Goal: Check status: Check status

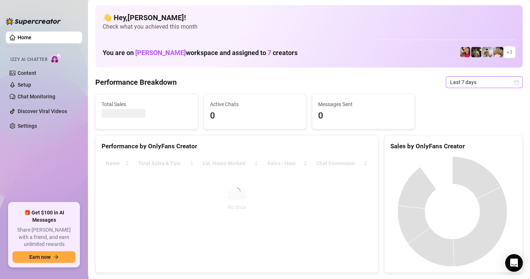
click at [512, 80] on div "Last 7 days" at bounding box center [484, 82] width 77 height 12
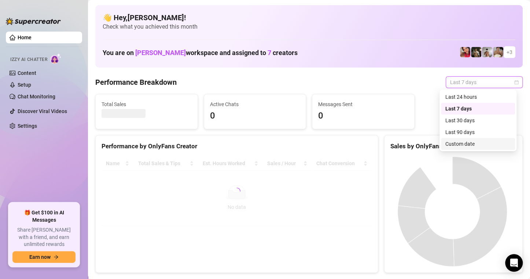
click at [455, 144] on div "Custom date" at bounding box center [477, 144] width 65 height 8
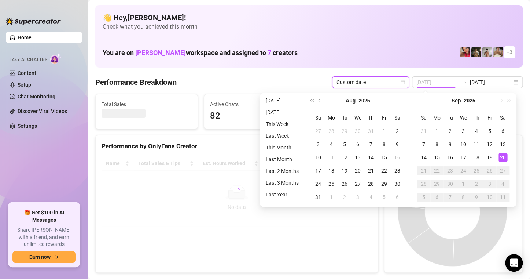
type input "[DATE]"
click at [501, 153] on div "20" at bounding box center [502, 157] width 9 height 9
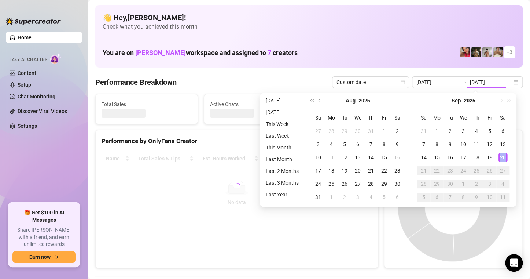
type input "[DATE]"
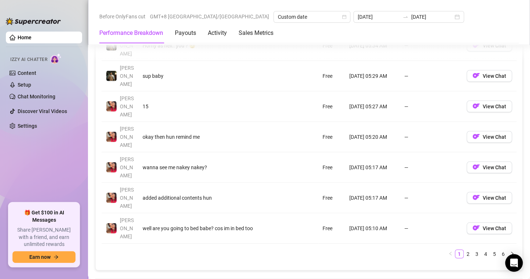
scroll to position [902, 0]
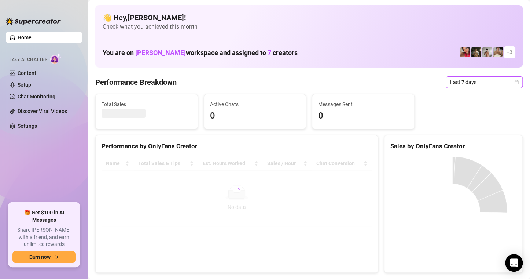
click at [509, 86] on span "Last 7 days" at bounding box center [484, 82] width 68 height 11
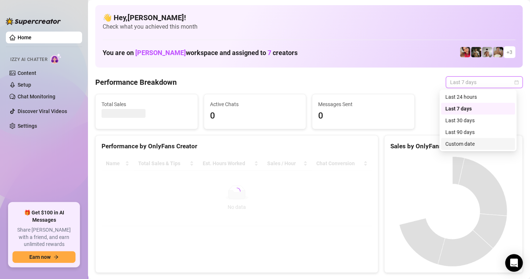
click at [478, 145] on div "Custom date" at bounding box center [477, 144] width 65 height 8
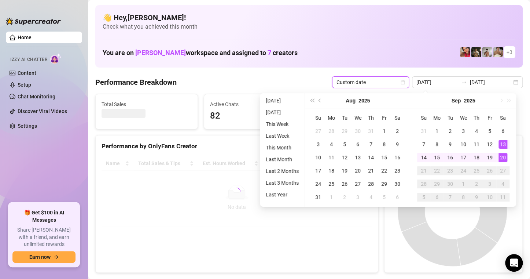
type input "[DATE]"
click at [504, 158] on div "20" at bounding box center [502, 157] width 9 height 9
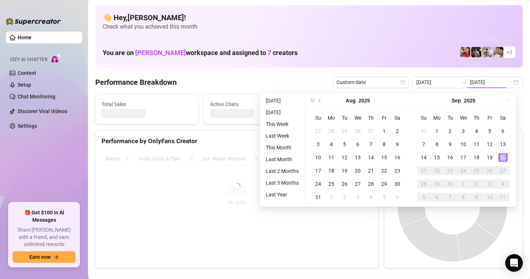
type input "[DATE]"
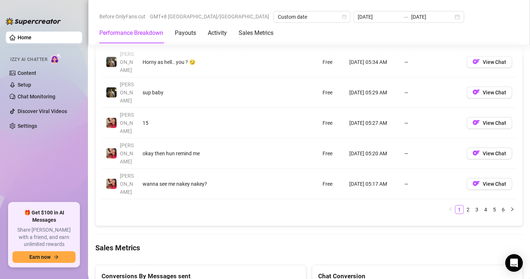
scroll to position [953, 0]
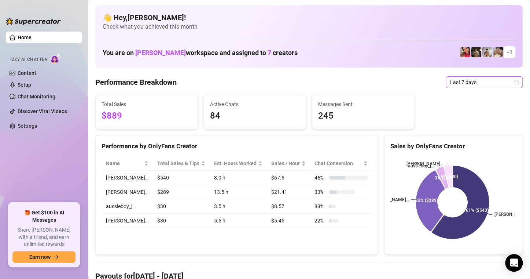
click at [514, 83] on icon "calendar" at bounding box center [516, 82] width 4 height 4
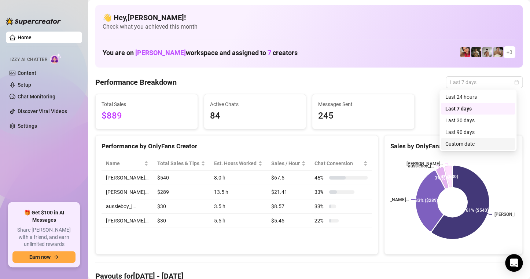
click at [453, 147] on div "Custom date" at bounding box center [477, 144] width 65 height 8
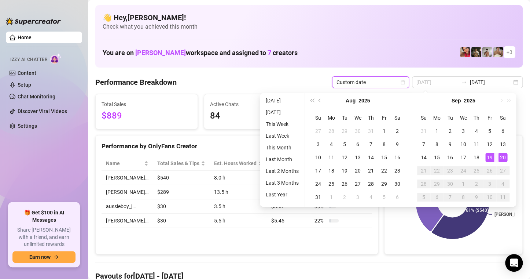
type input "[DATE]"
click at [502, 158] on div "20" at bounding box center [502, 157] width 9 height 9
type input "[DATE]"
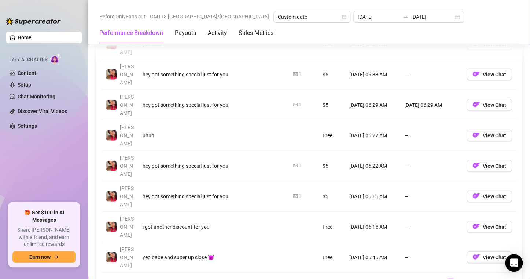
scroll to position [916, 0]
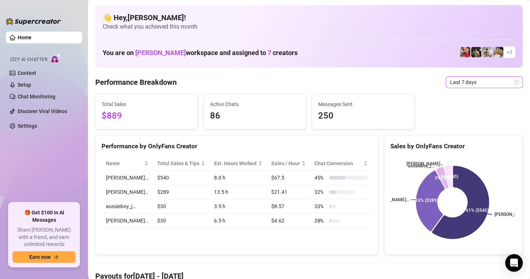
click at [505, 79] on span "Last 7 days" at bounding box center [484, 82] width 68 height 11
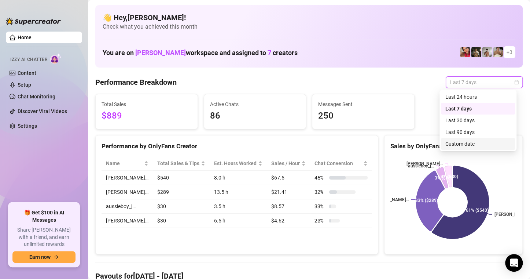
click at [485, 145] on div "Custom date" at bounding box center [477, 144] width 65 height 8
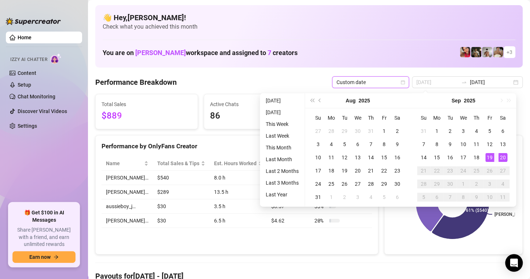
type input "[DATE]"
click at [503, 156] on div "20" at bounding box center [502, 157] width 9 height 9
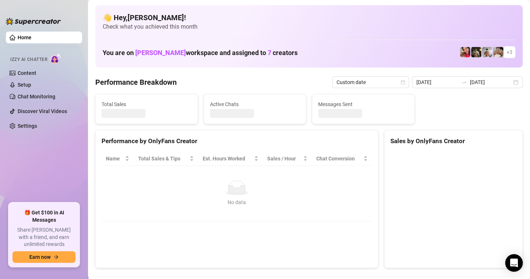
type input "[DATE]"
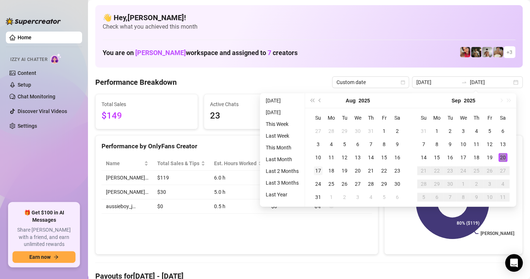
type input "[DATE]"
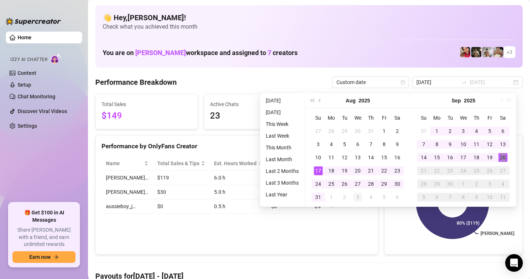
type input "[DATE]"
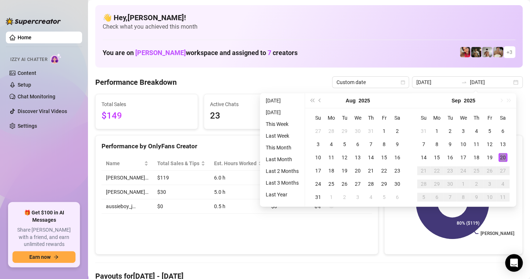
type input "[DATE]"
click at [511, 81] on div "2025-09-20 2025-09-20" at bounding box center [467, 82] width 111 height 12
type input "[DATE]"
click at [505, 155] on div "20" at bounding box center [502, 157] width 9 height 9
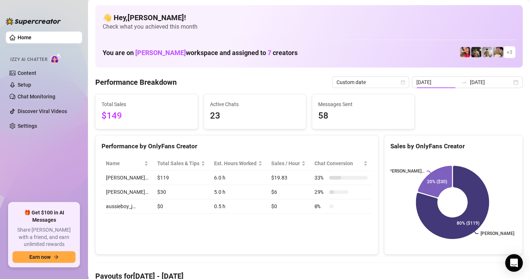
click at [505, 155] on div "Vanessa… Tony… 80% ($119) 20% ($30)" at bounding box center [453, 201] width 138 height 103
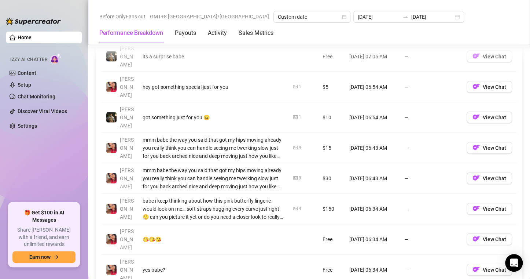
scroll to position [880, 0]
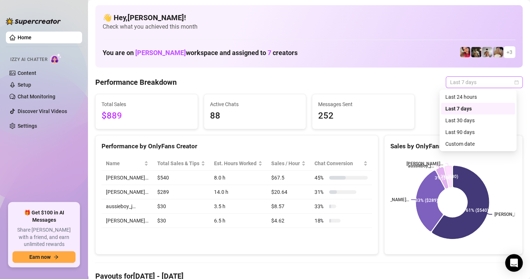
click at [513, 82] on div "Last 7 days" at bounding box center [484, 82] width 77 height 12
click at [495, 98] on div "Last 24 hours" at bounding box center [477, 97] width 65 height 8
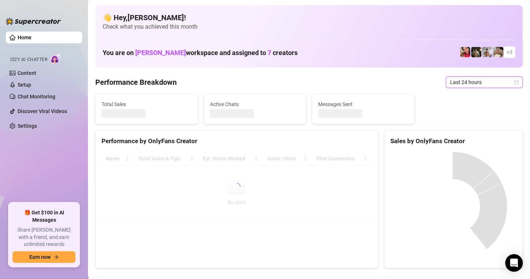
click at [514, 80] on icon "calendar" at bounding box center [516, 82] width 4 height 4
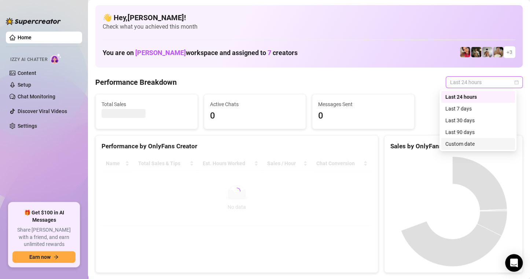
click at [476, 139] on div "Custom date" at bounding box center [478, 144] width 74 height 12
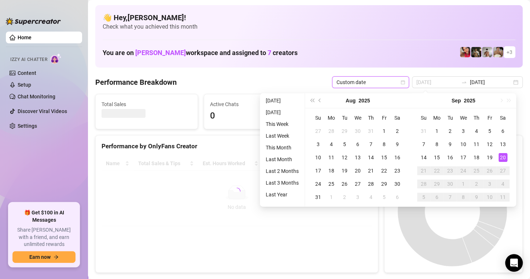
click at [505, 155] on div "20" at bounding box center [502, 157] width 9 height 9
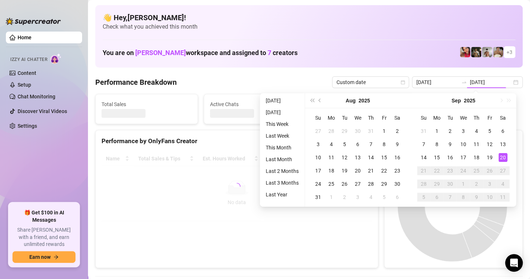
type input "2025-09-19"
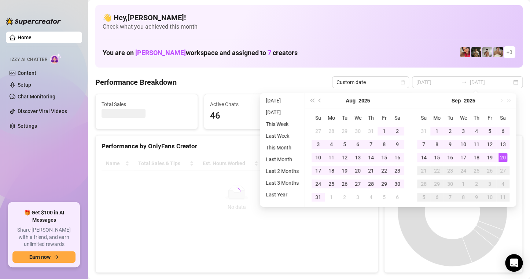
type input "2025-08-18"
type input "2025-07-20"
type input "[DATE]"
type input "2025-09-19"
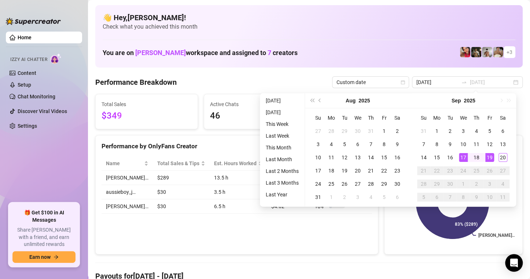
type input "[DATE]"
click at [504, 159] on div "20" at bounding box center [502, 157] width 9 height 9
type input "[DATE]"
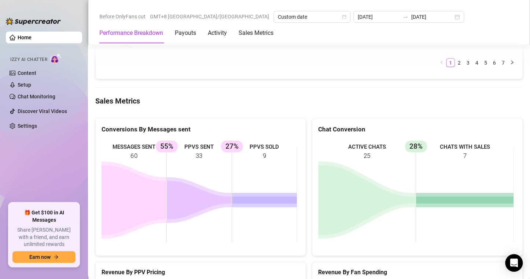
scroll to position [953, 0]
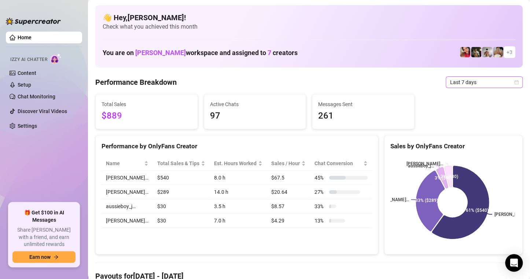
click at [510, 79] on span "Last 7 days" at bounding box center [484, 82] width 68 height 11
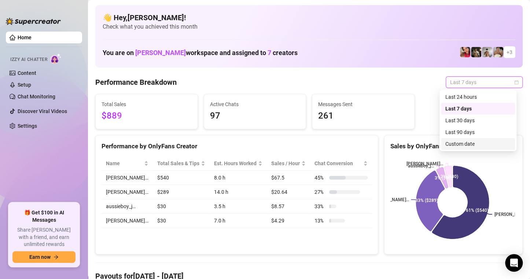
click at [471, 144] on div "Custom date" at bounding box center [477, 144] width 65 height 8
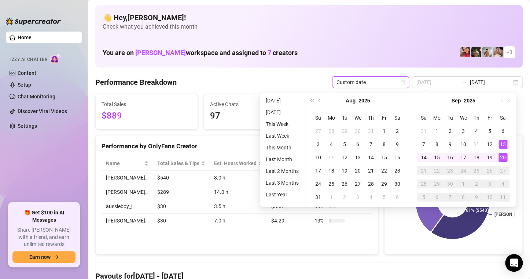
type input "[DATE]"
click at [502, 156] on div "20" at bounding box center [502, 157] width 9 height 9
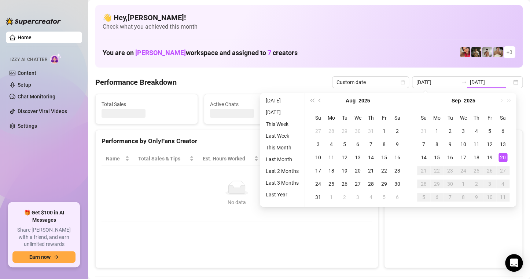
type input "[DATE]"
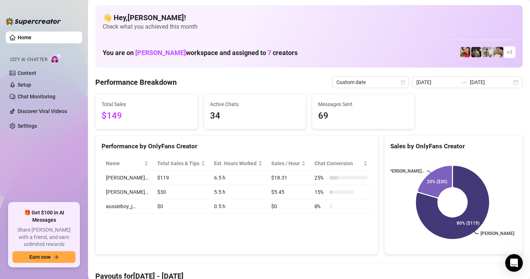
click at [340, 236] on div "Performance by OnlyFans Creator Name Total Sales & Tips Est. Hours Worked Sales…" at bounding box center [236, 194] width 283 height 119
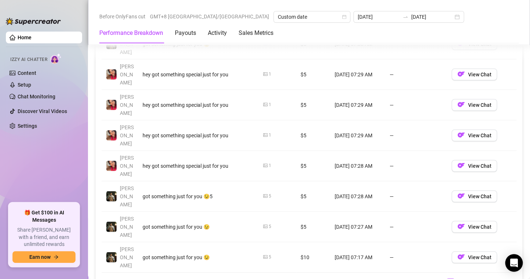
scroll to position [880, 0]
